Goal: Contribute content

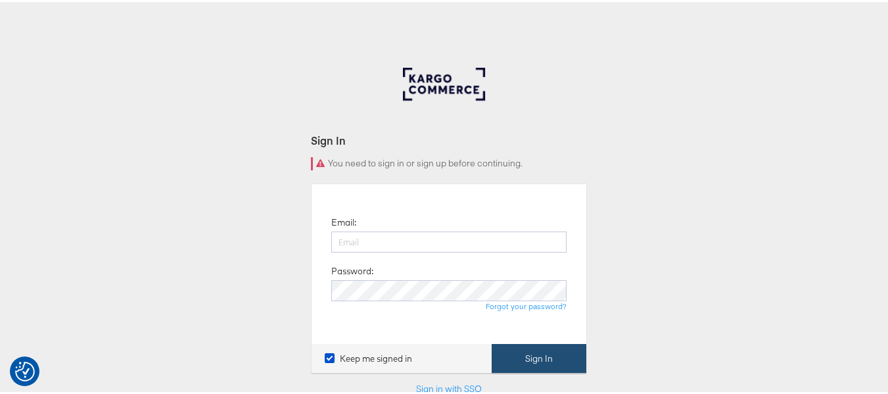
type input "[EMAIL_ADDRESS][PERSON_NAME][DOMAIN_NAME]"
click at [520, 352] on button "Sign In" at bounding box center [539, 357] width 95 height 30
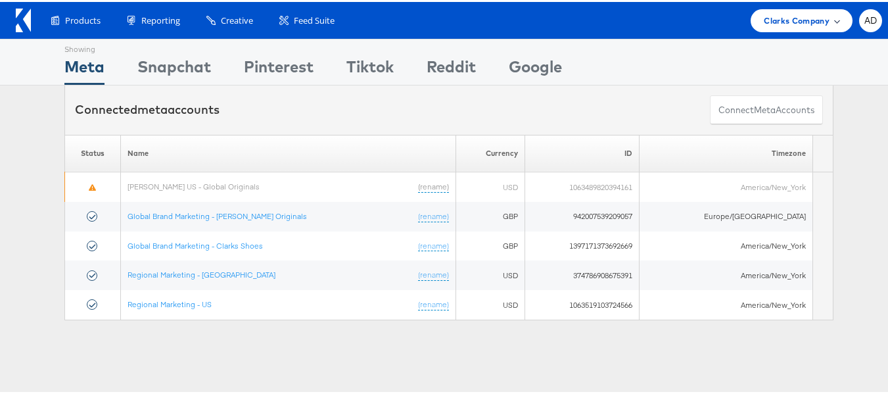
click at [777, 28] on div "Clarks Company" at bounding box center [802, 18] width 102 height 23
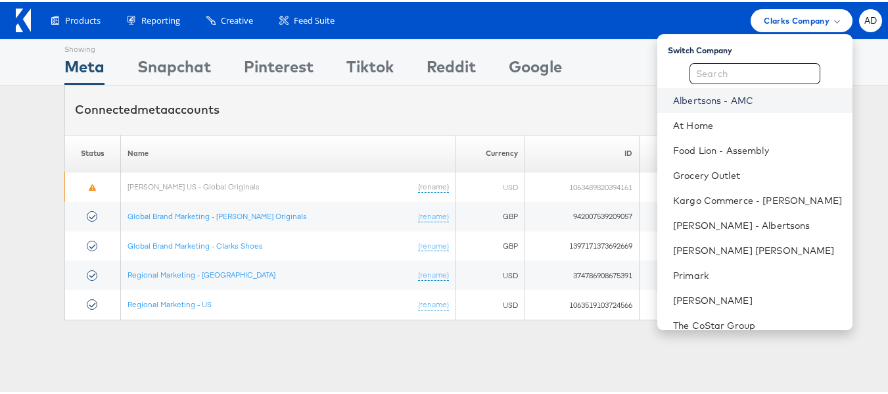
click at [700, 97] on link "Albertsons - AMC" at bounding box center [757, 98] width 169 height 13
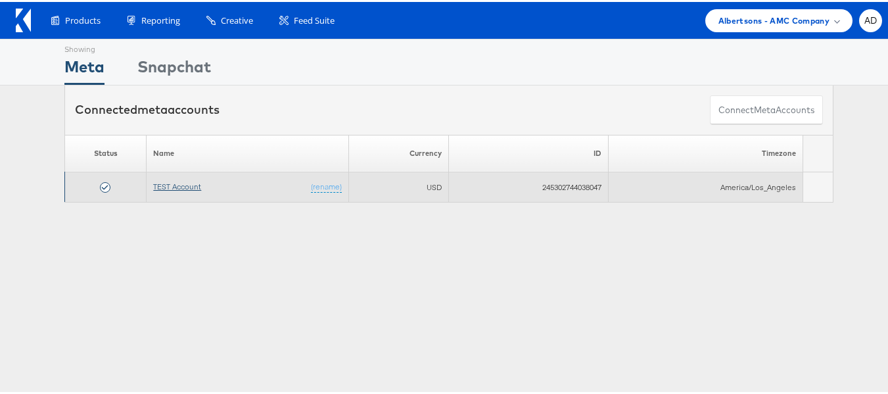
click at [177, 189] on link "TEST Account" at bounding box center [177, 185] width 48 height 10
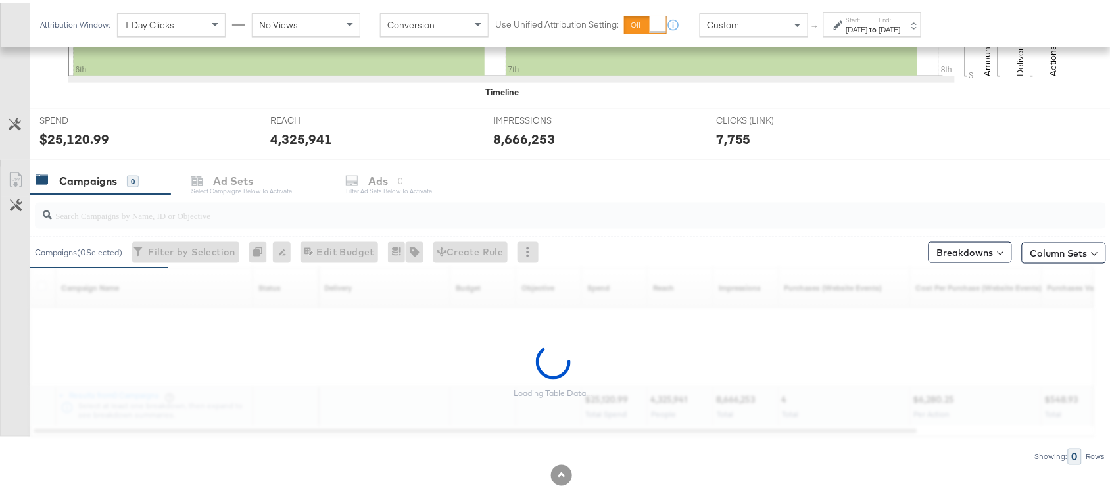
scroll to position [461, 0]
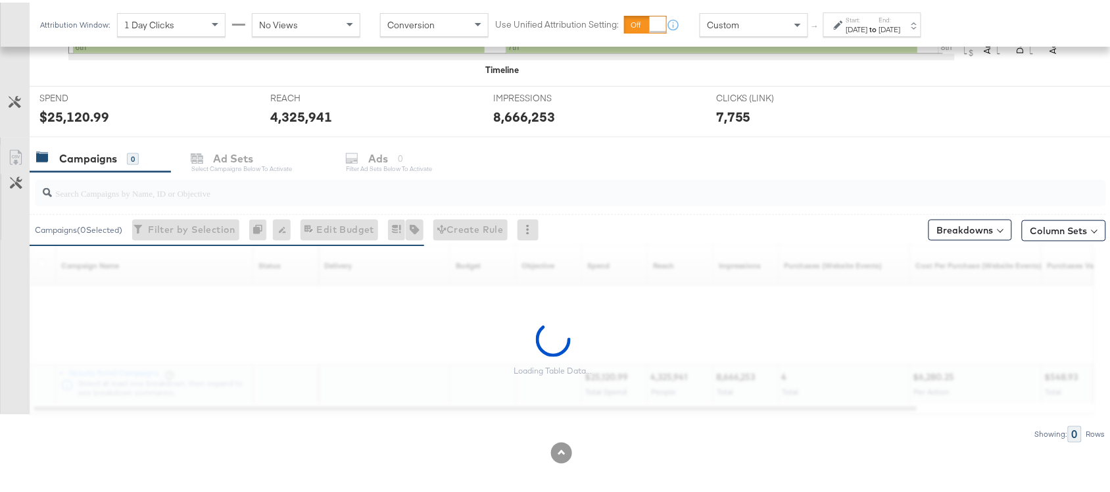
click at [126, 193] on input "search" at bounding box center [530, 185] width 957 height 26
paste input "120229509340170307"
type input "120229509340170307"
click at [224, 195] on input "120229509340170307" at bounding box center [530, 185] width 957 height 26
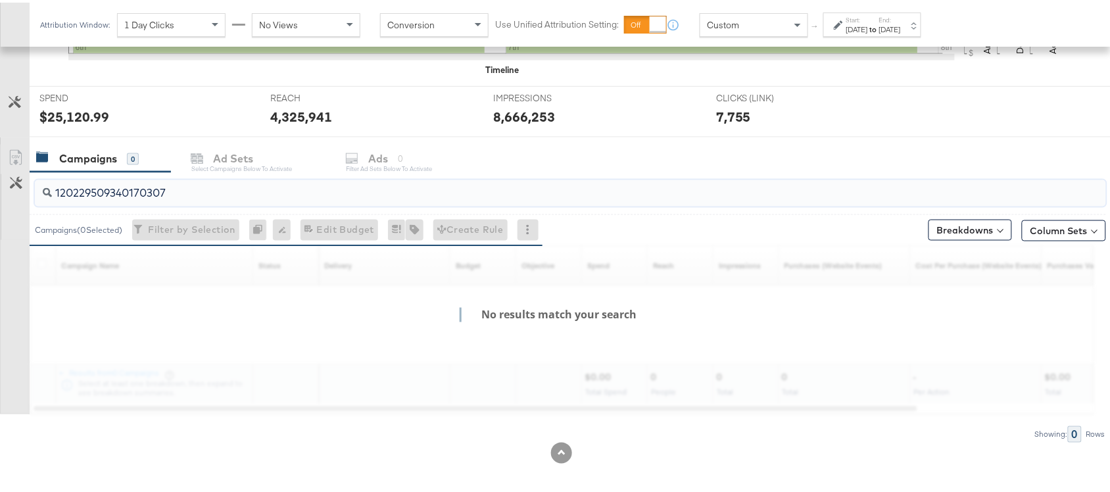
click at [224, 195] on input "120229509340170307" at bounding box center [530, 185] width 957 height 26
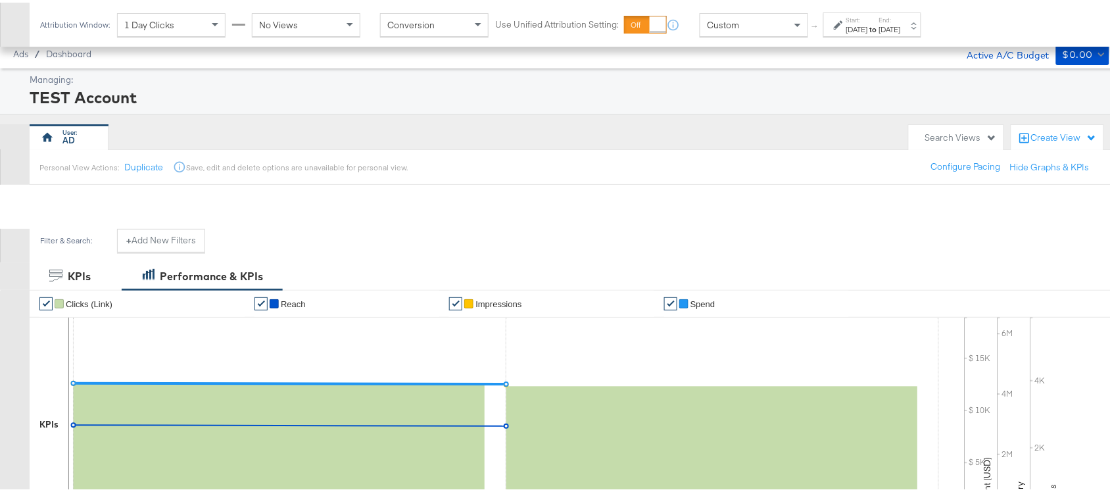
scroll to position [468, 0]
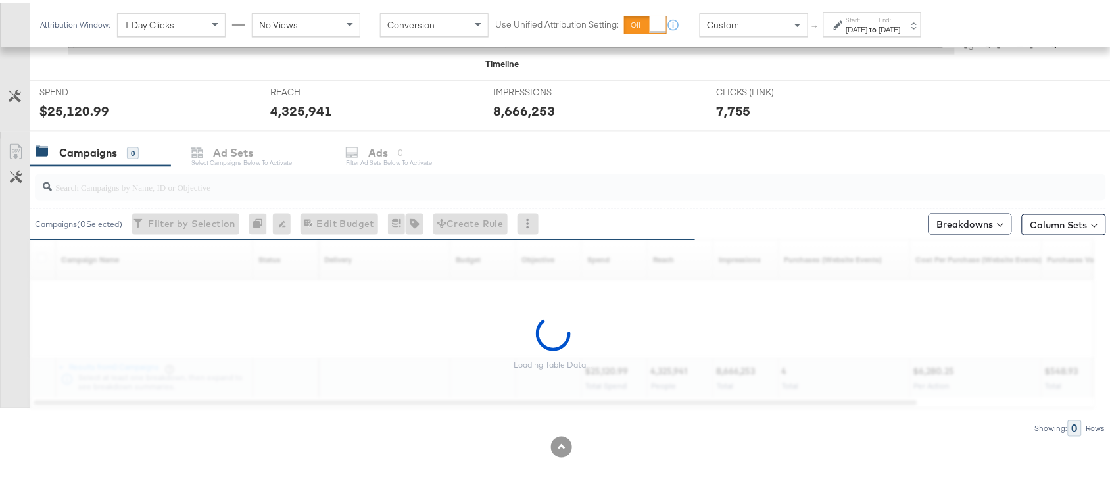
click at [97, 143] on div "Campaigns" at bounding box center [88, 150] width 58 height 15
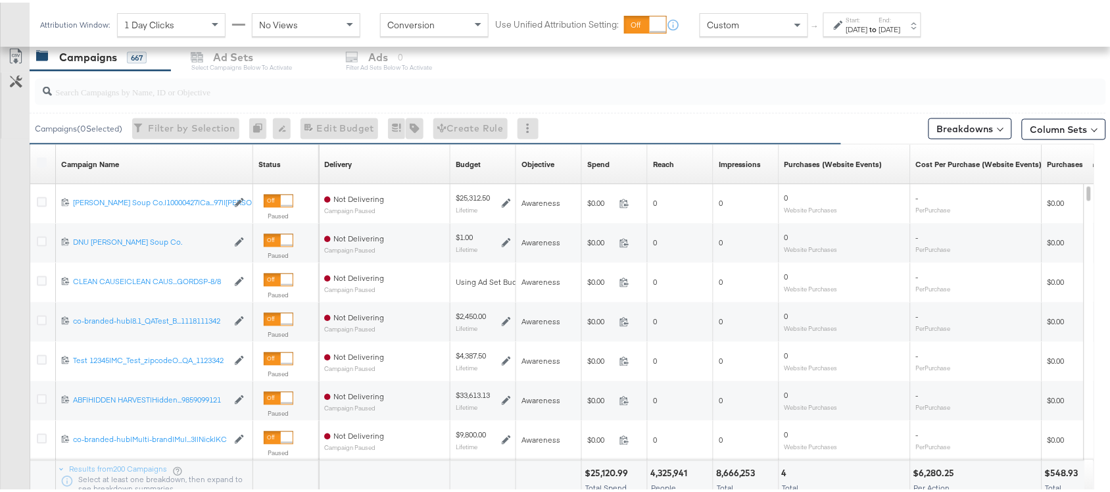
scroll to position [399, 0]
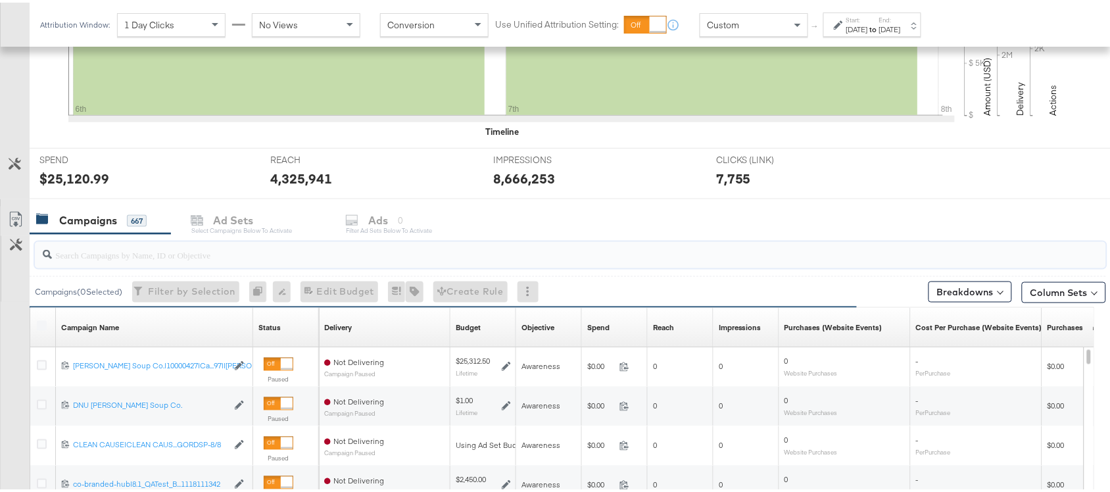
click at [113, 258] on input "search" at bounding box center [530, 247] width 957 height 26
paste input "120229509340170307"
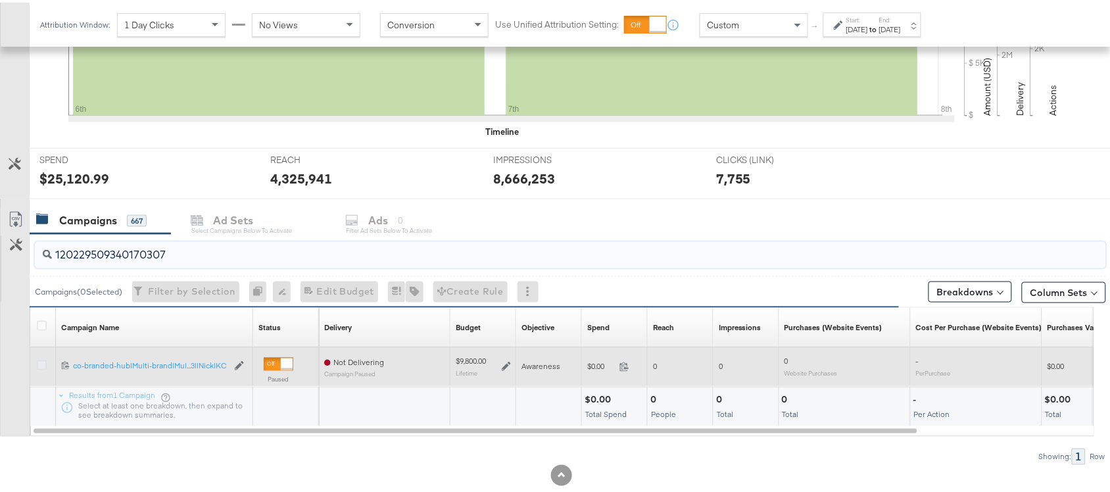
type input "120229509340170307"
click at [43, 367] on icon at bounding box center [42, 363] width 10 height 10
click at [0, 0] on input "checkbox" at bounding box center [0, 0] width 0 height 0
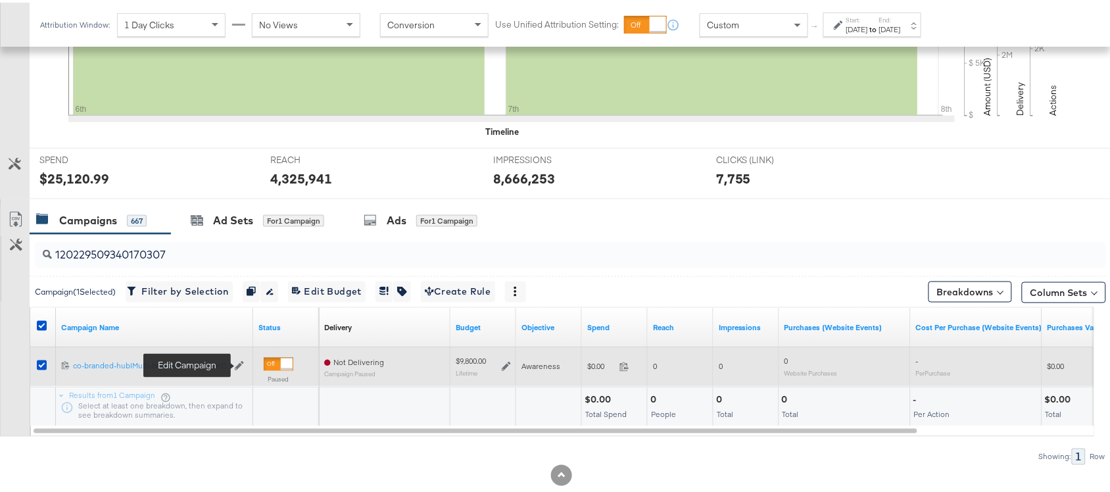
click at [237, 366] on icon at bounding box center [239, 362] width 9 height 9
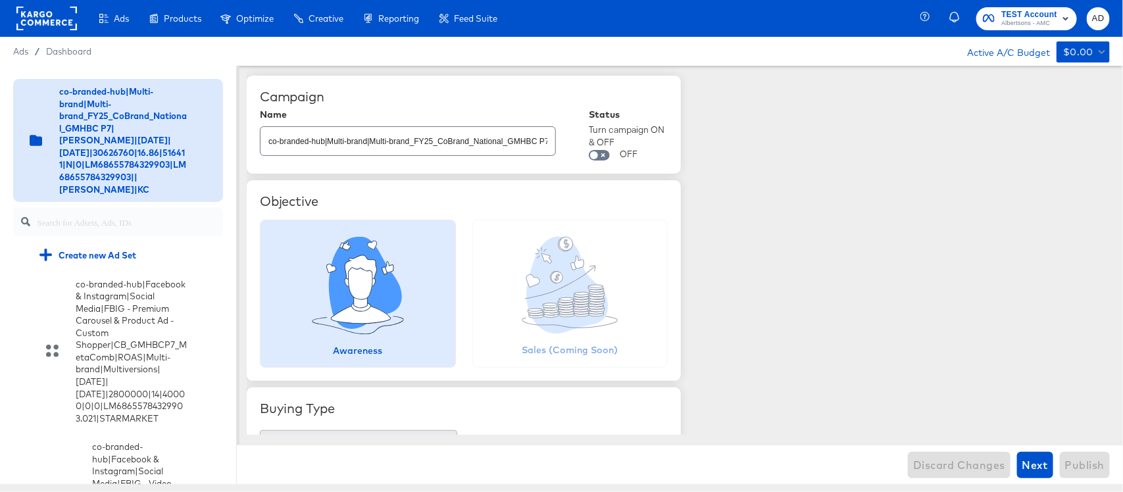
scroll to position [3966, 0]
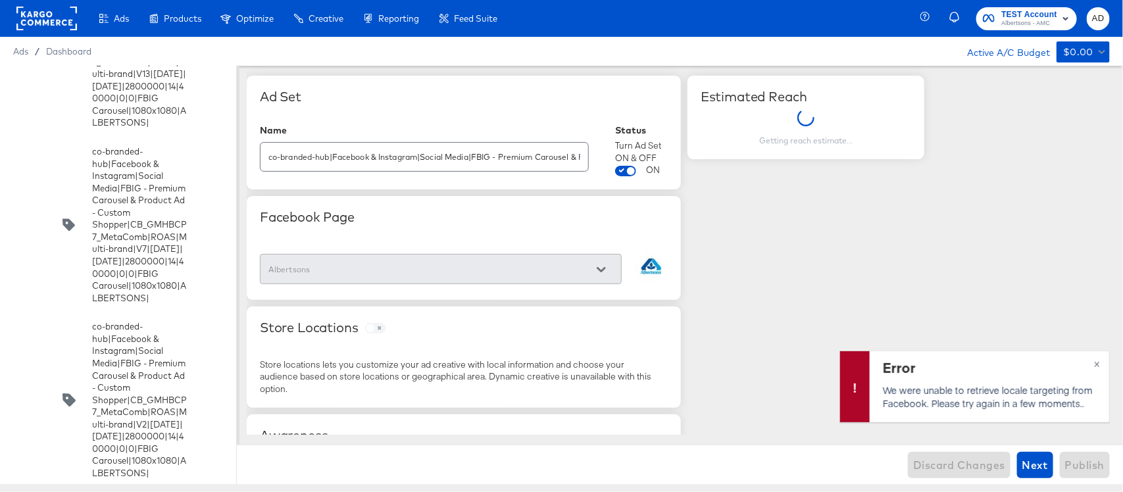
scroll to position [4776, 0]
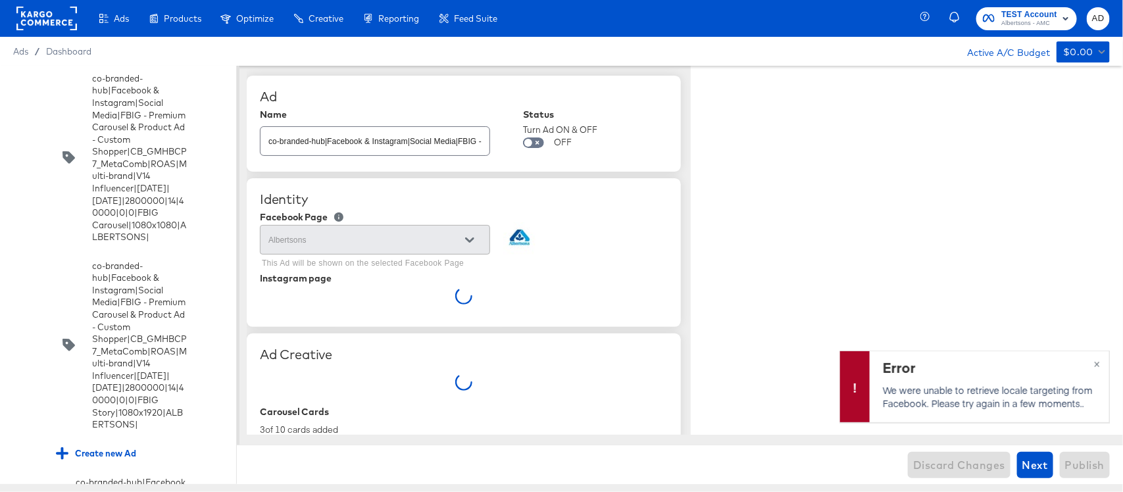
click at [0, 0] on input "checkbox" at bounding box center [0, 0] width 0 height 0
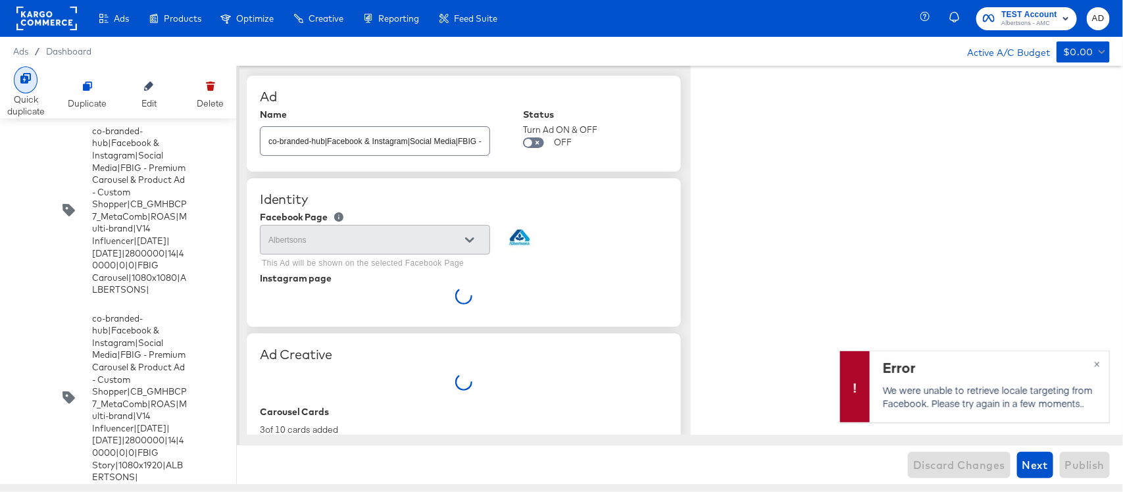
type textarea "x"
click at [22, 84] on div at bounding box center [26, 79] width 24 height 27
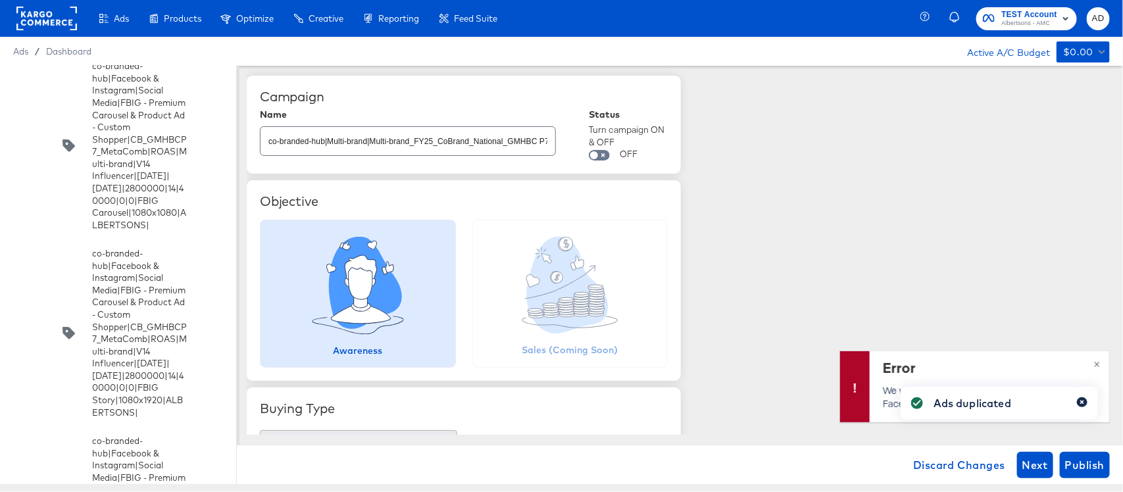
click at [1082, 404] on icon "button" at bounding box center [1081, 402] width 5 height 7
click at [1095, 367] on span "×" at bounding box center [1097, 362] width 6 height 15
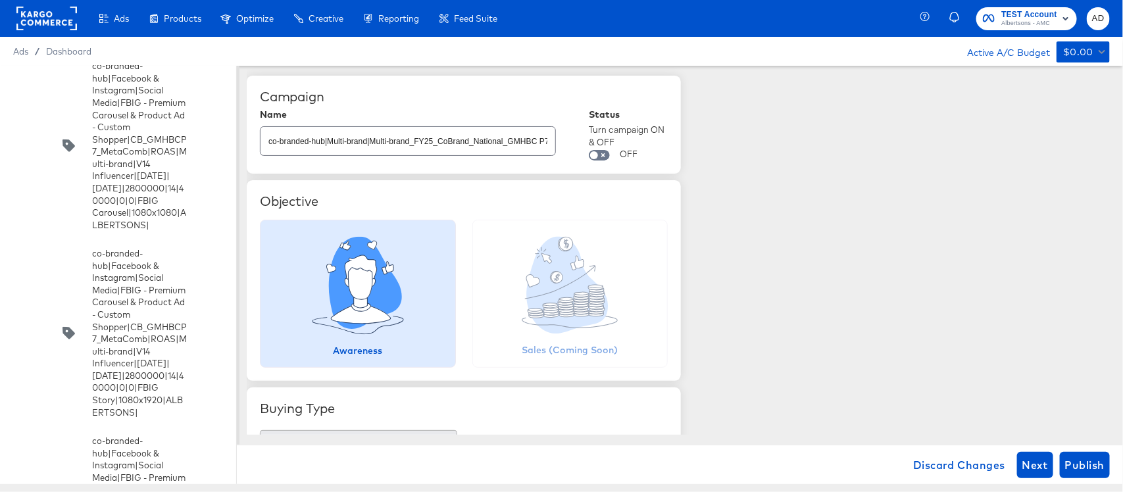
scroll to position [5988, 0]
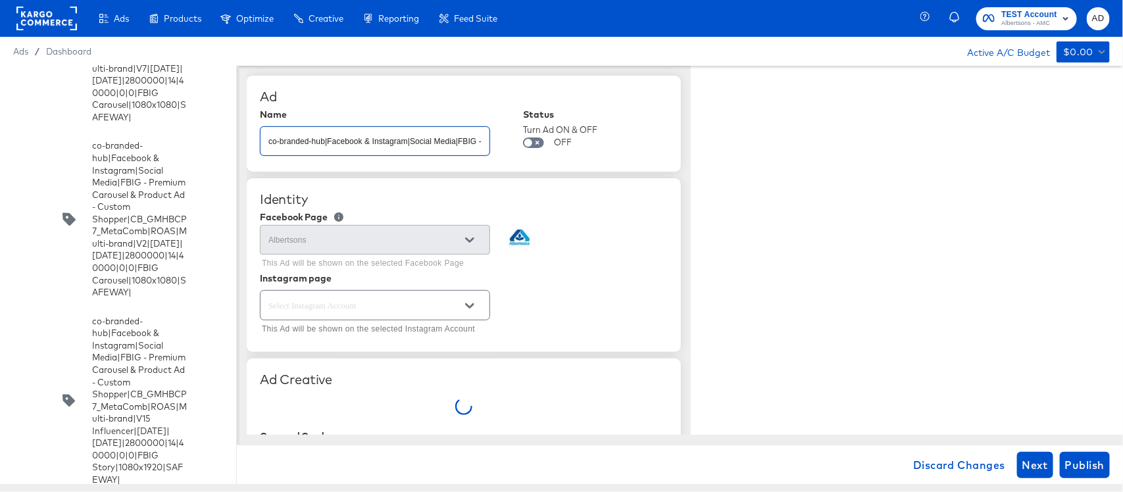
click at [383, 138] on input "co-branded-hub|Facebook & Instagram|Social Media|FBIG - Premium Carousel & Prod…" at bounding box center [374, 136] width 229 height 28
type textarea "x"
click at [383, 138] on input "co-branded-hub|Facebook & Instagram|Social Media|FBIG - Premium Carousel & Prod…" at bounding box center [374, 136] width 229 height 28
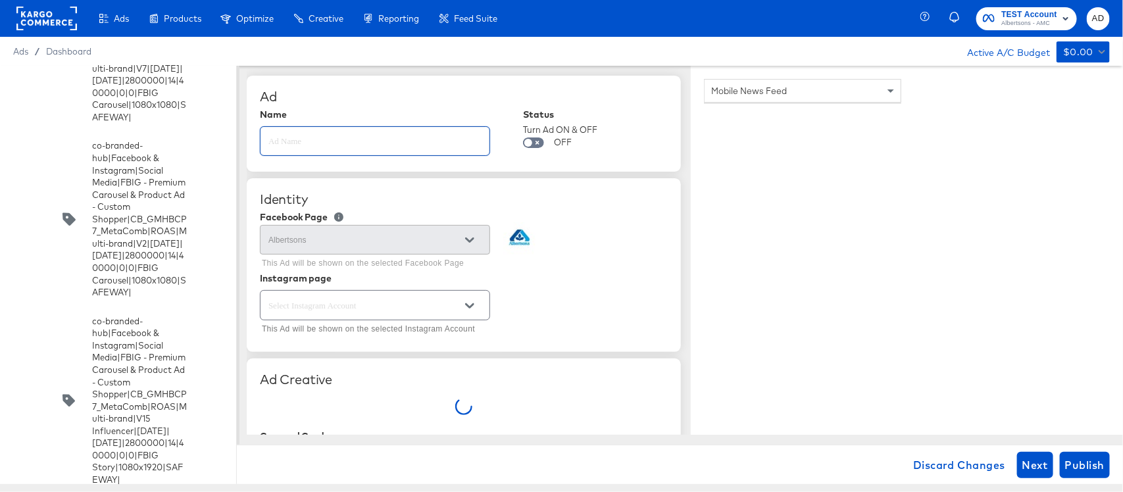
type textarea "x"
type input "TEST"
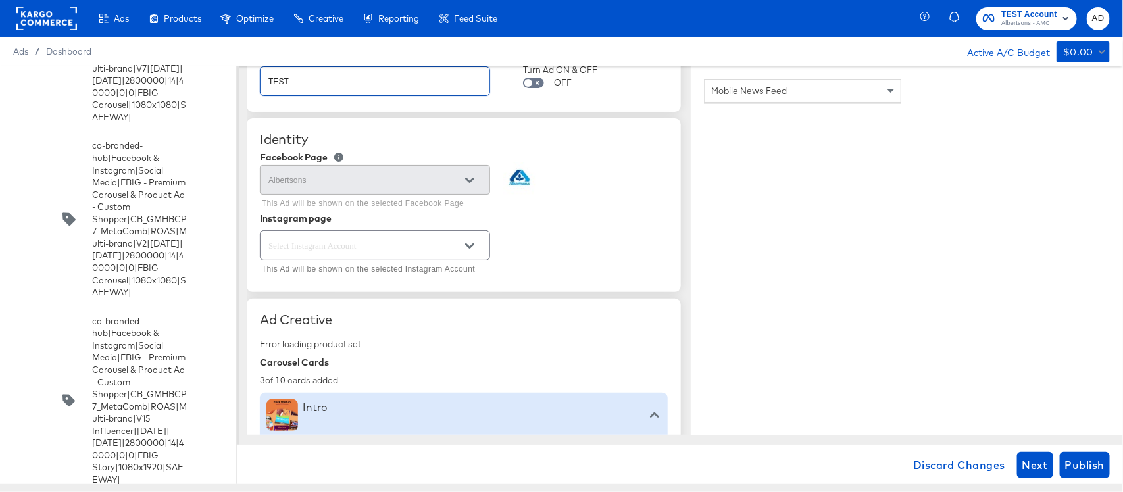
scroll to position [0, 0]
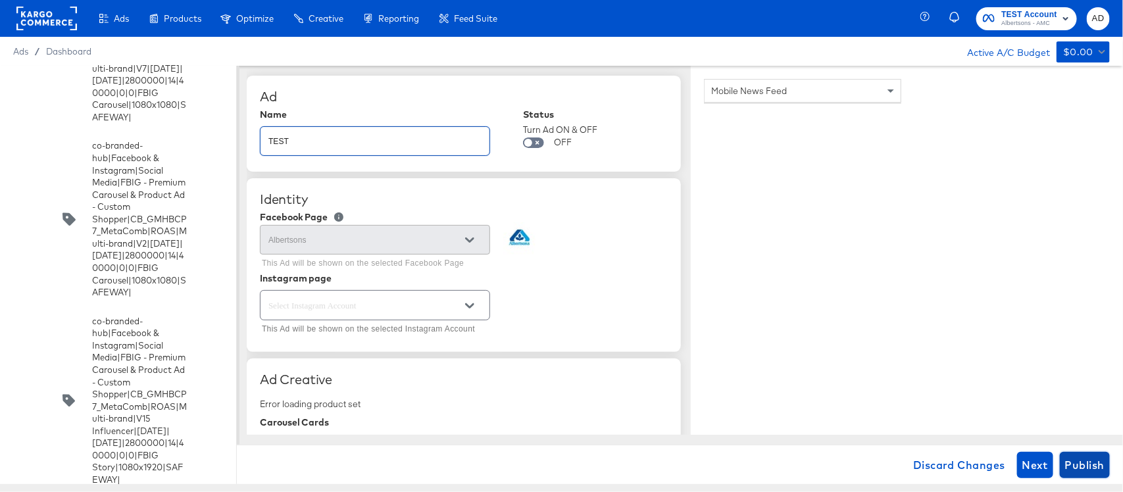
type textarea "x"
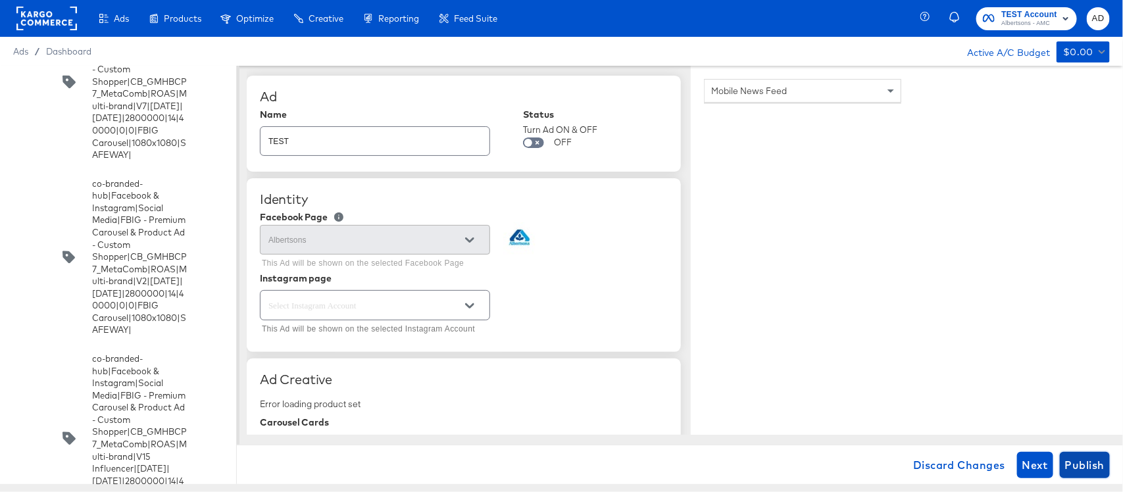
click at [1080, 464] on span "Publish" at bounding box center [1084, 465] width 39 height 18
type textarea "x"
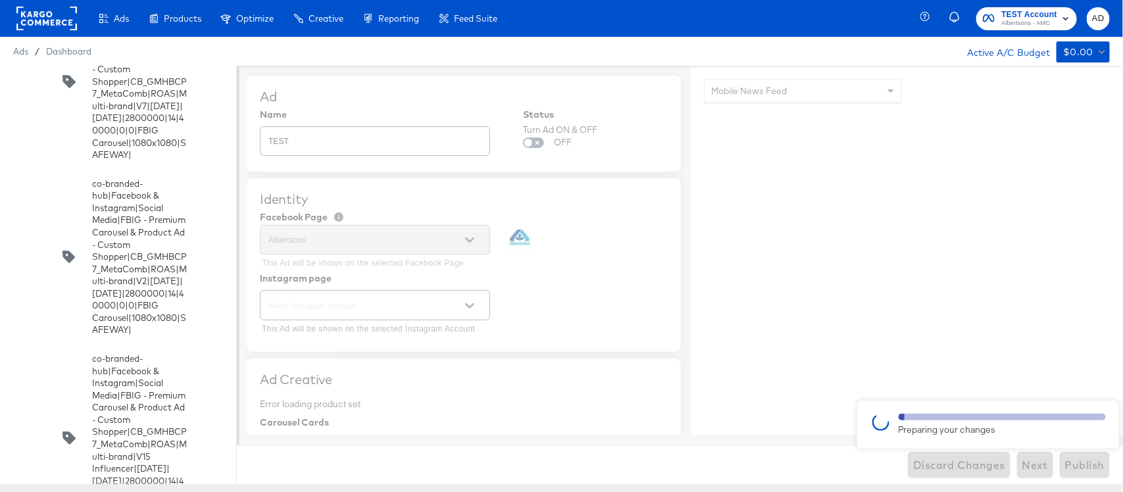
type textarea "x"
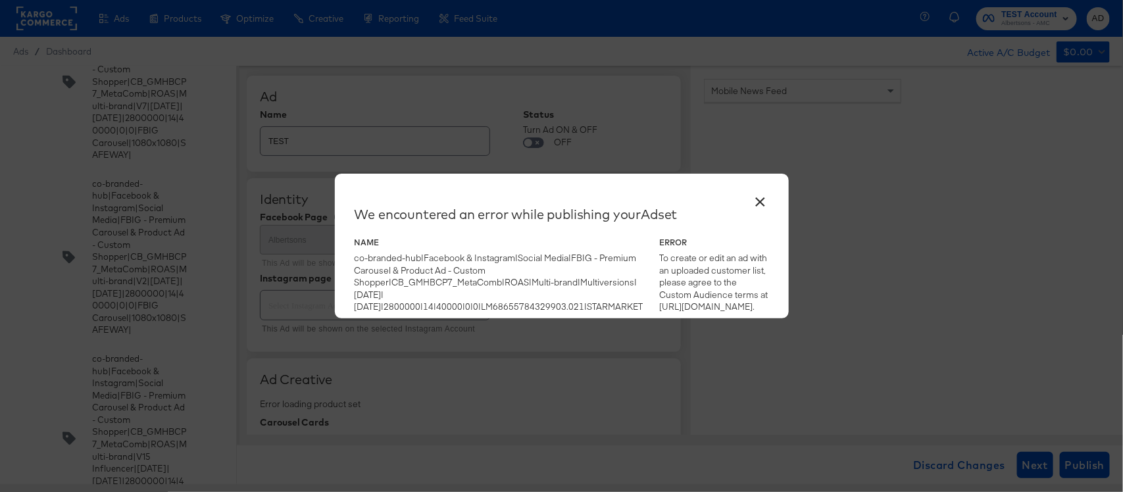
click at [760, 203] on button "×" at bounding box center [760, 199] width 24 height 24
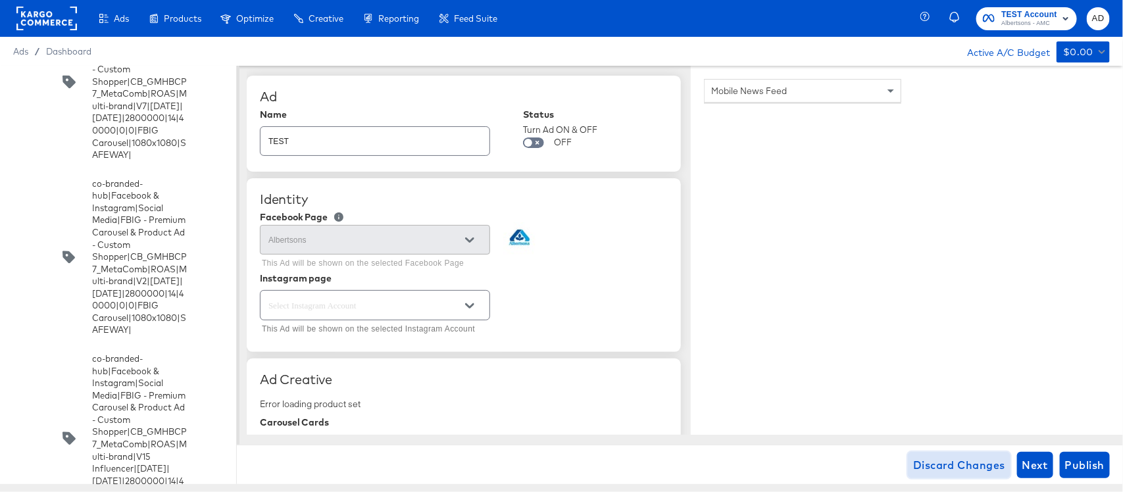
click at [958, 466] on span "Discard Changes" at bounding box center [959, 465] width 92 height 18
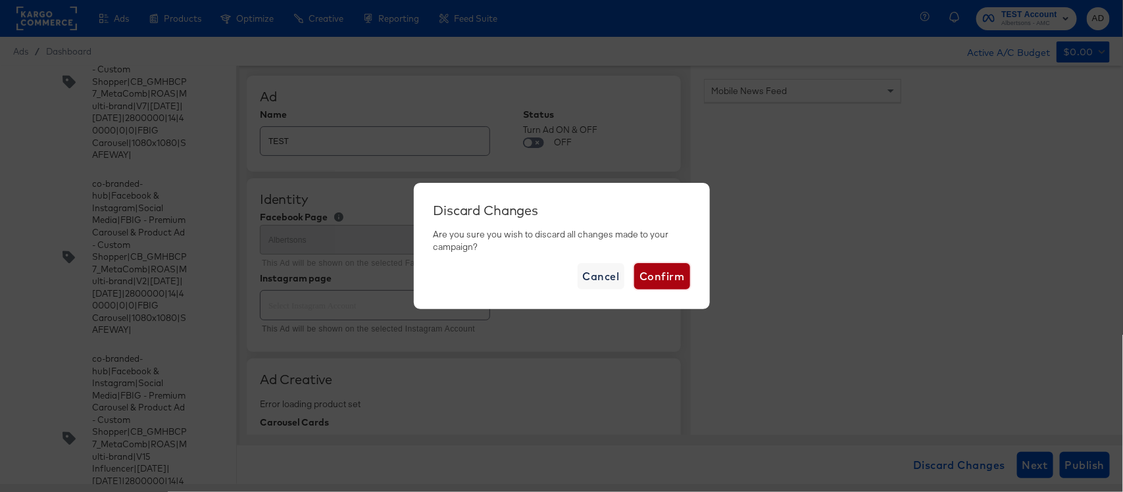
click at [664, 274] on span "Confirm" at bounding box center [661, 276] width 45 height 18
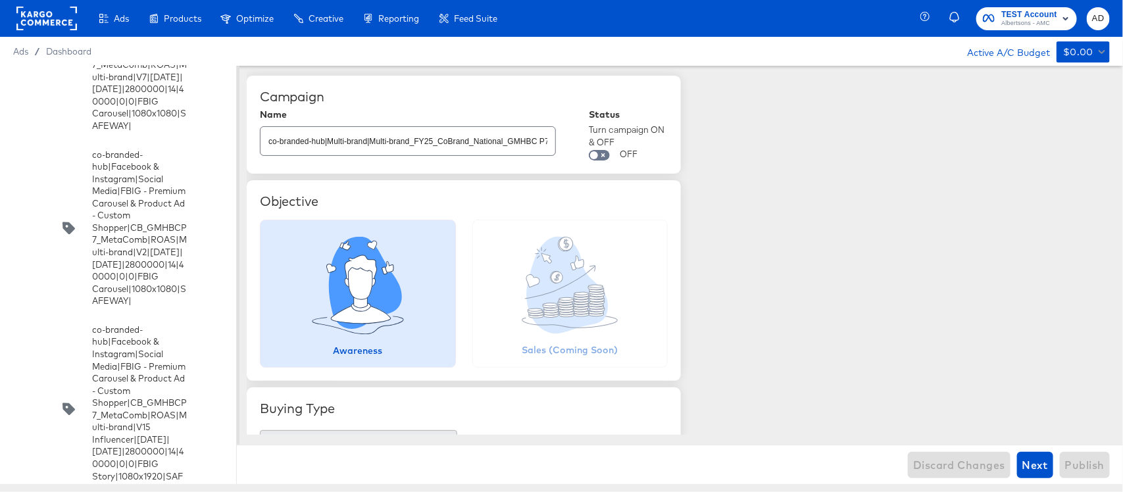
scroll to position [5764, 0]
